Goal: Task Accomplishment & Management: Manage account settings

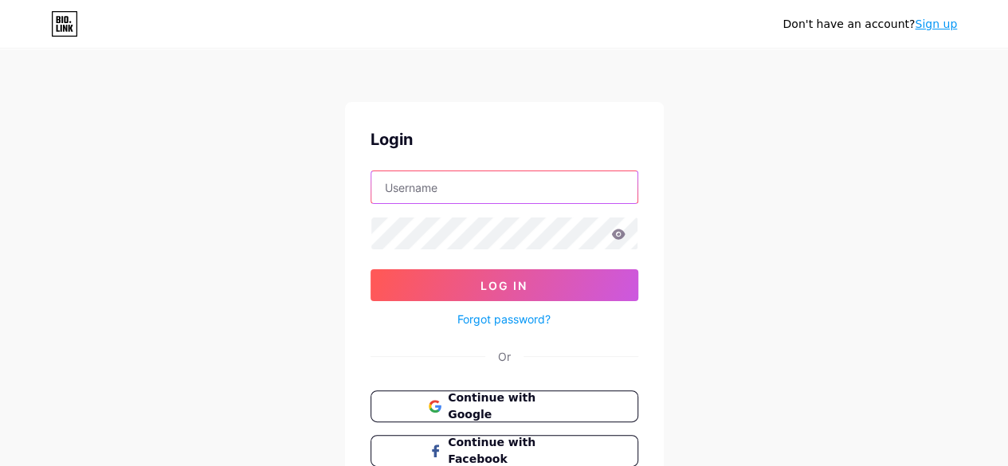
type input "[EMAIL_ADDRESS][DOMAIN_NAME]"
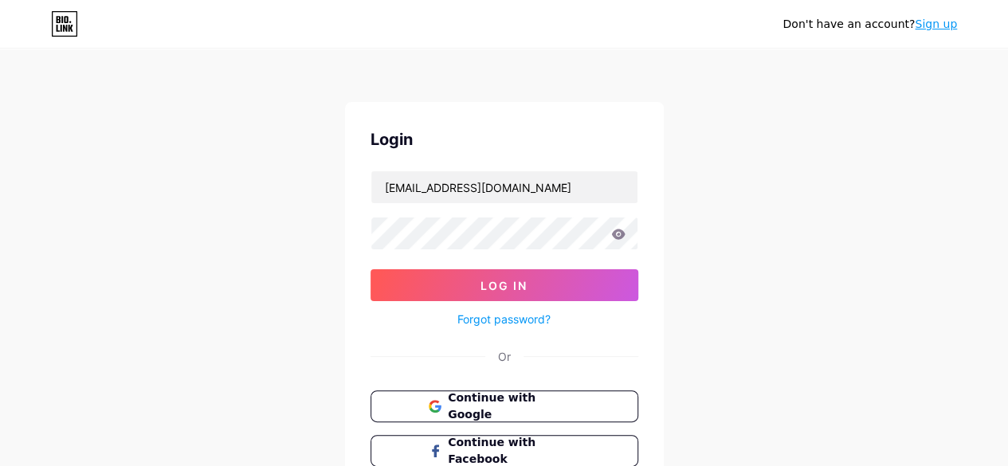
click at [615, 234] on icon at bounding box center [618, 234] width 14 height 11
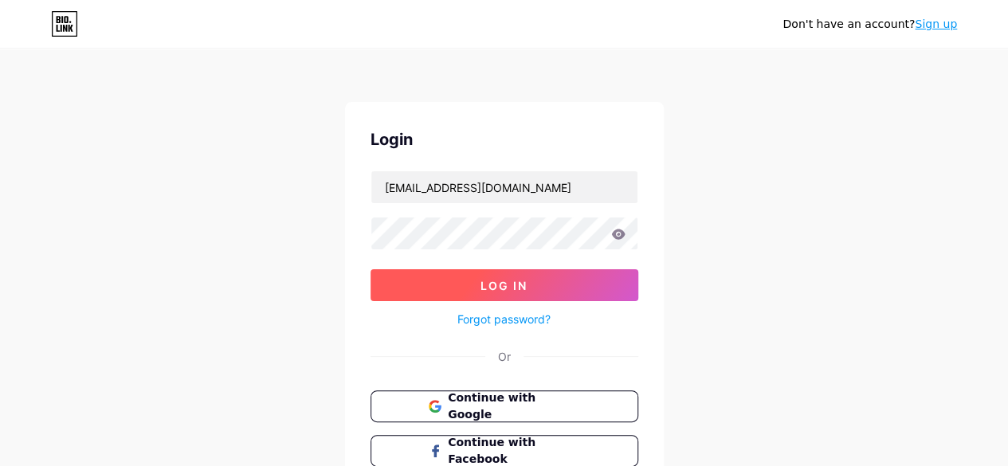
click at [521, 292] on button "Log In" at bounding box center [504, 285] width 268 height 32
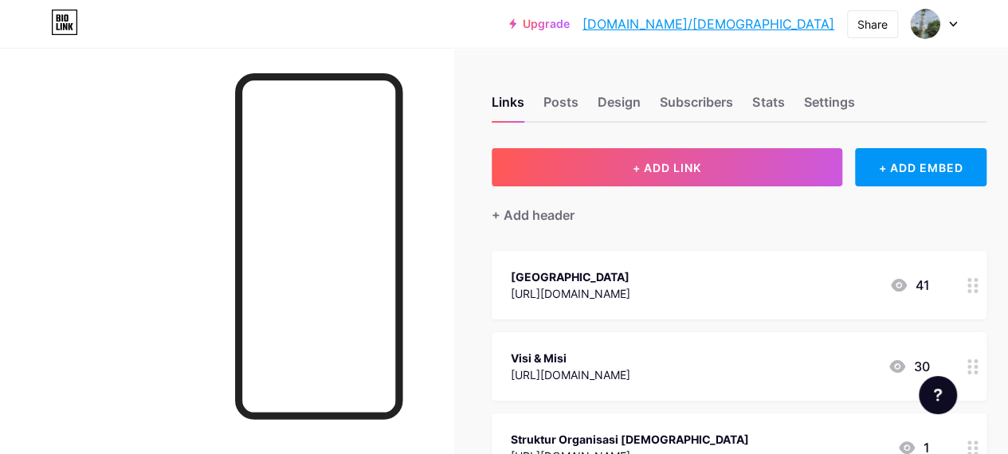
click at [951, 26] on icon at bounding box center [953, 25] width 8 height 6
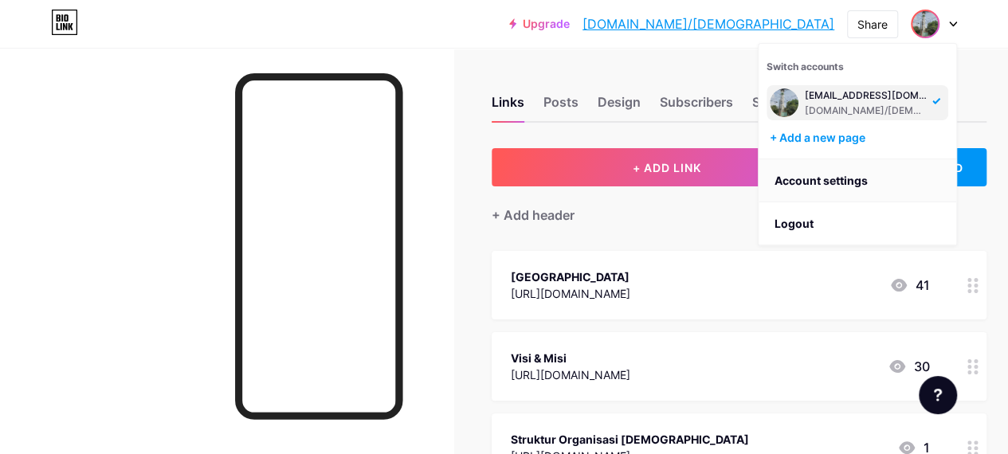
click at [844, 184] on link "Account settings" at bounding box center [857, 180] width 198 height 43
